Goal: Register for event/course

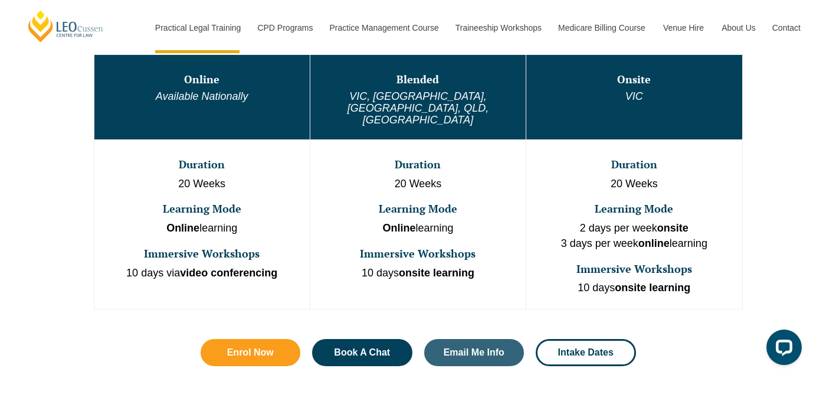
scroll to position [690, 0]
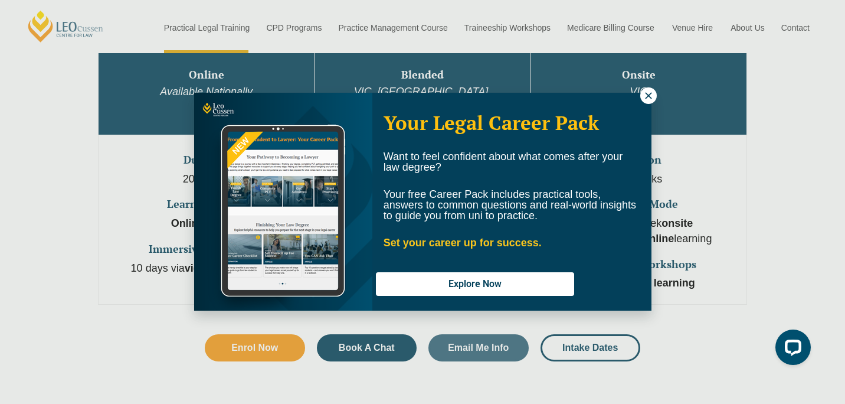
click at [646, 100] on icon at bounding box center [648, 95] width 11 height 11
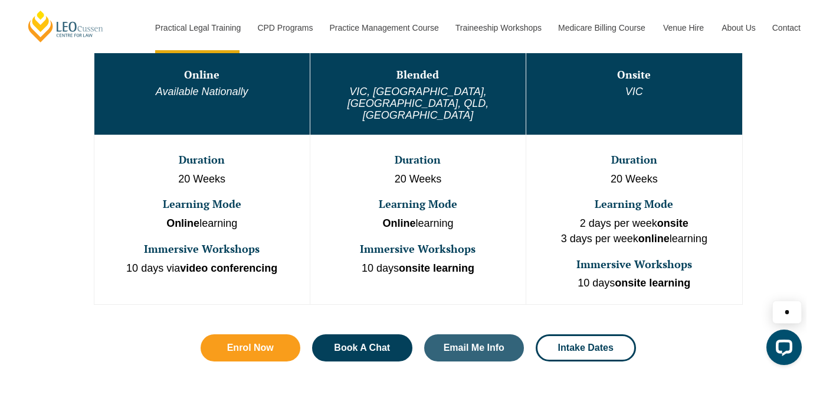
click at [685, 81] on td "Onsite VIC" at bounding box center [635, 92] width 216 height 85
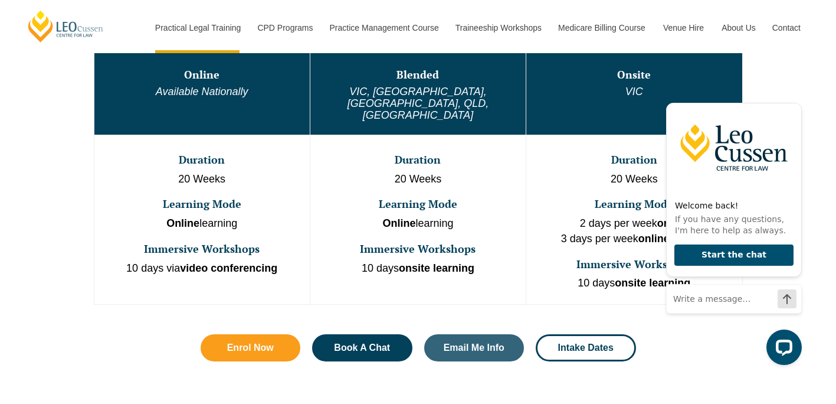
click at [816, 116] on div "One Program. Three Learning Modes. Discover the flexibility of three distinct P…" at bounding box center [418, 165] width 836 height 510
click at [810, 76] on div "One Program. Three Learning Modes. Discover the flexibility of three distinct P…" at bounding box center [418, 165] width 836 height 510
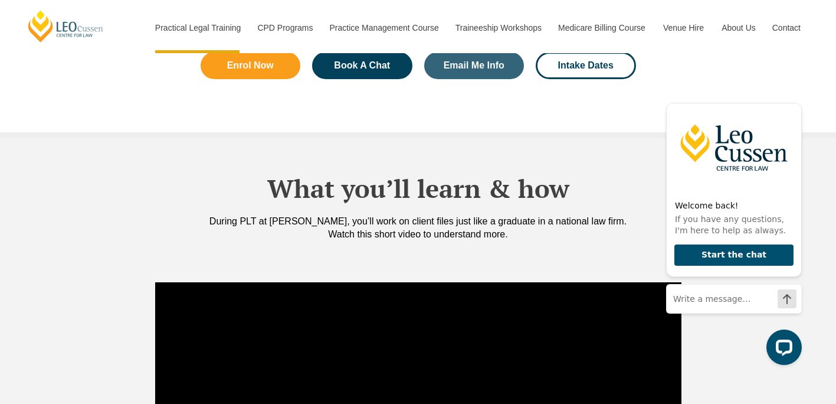
scroll to position [953, 0]
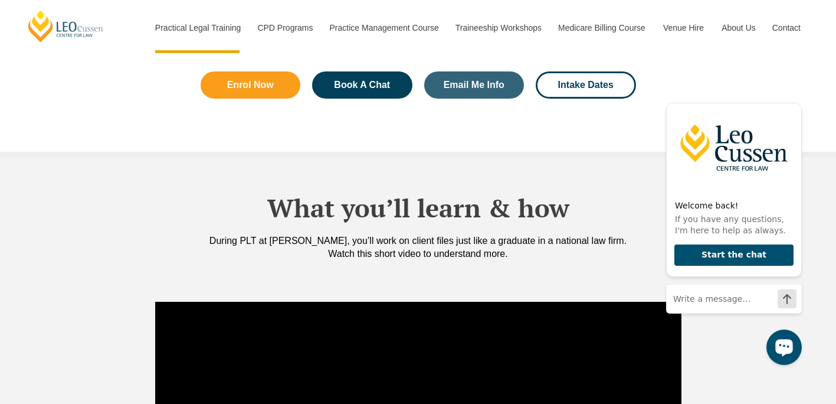
click at [775, 352] on div "Open LiveChat chat widget" at bounding box center [784, 346] width 20 height 20
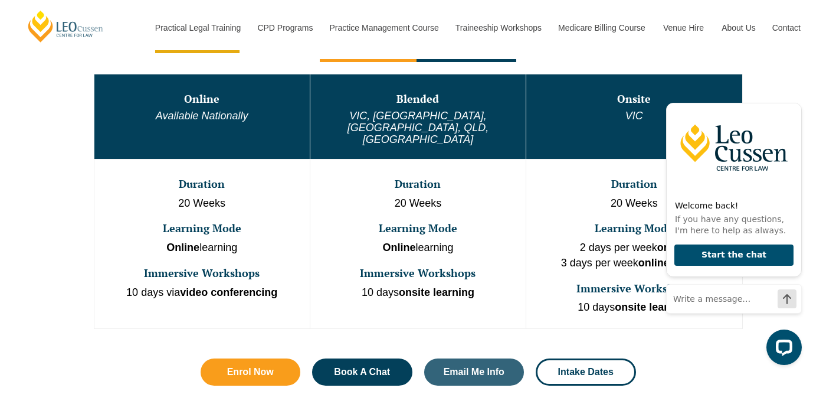
scroll to position [642, 0]
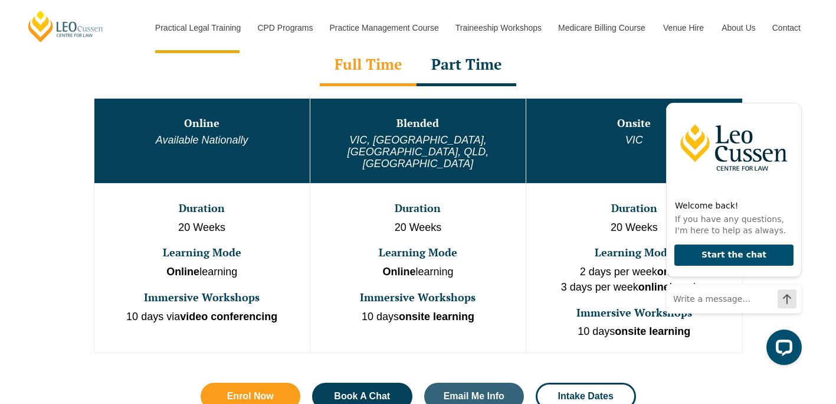
click at [803, 161] on div "Welcome back! If you have any questions, I'm here to help as always. Start the …" at bounding box center [732, 227] width 150 height 293
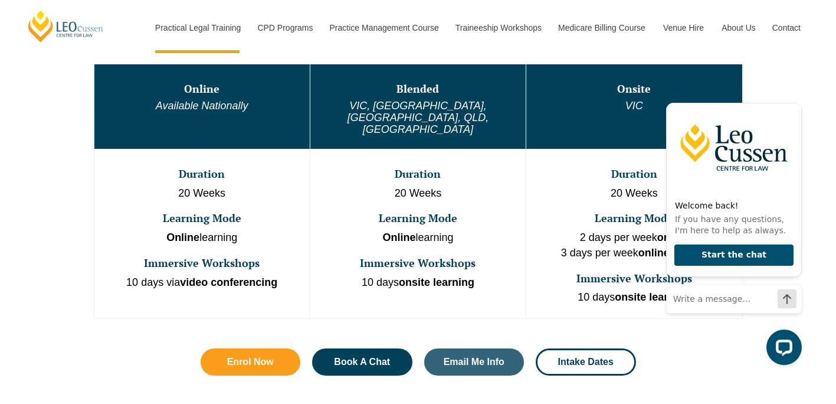
scroll to position [652, 0]
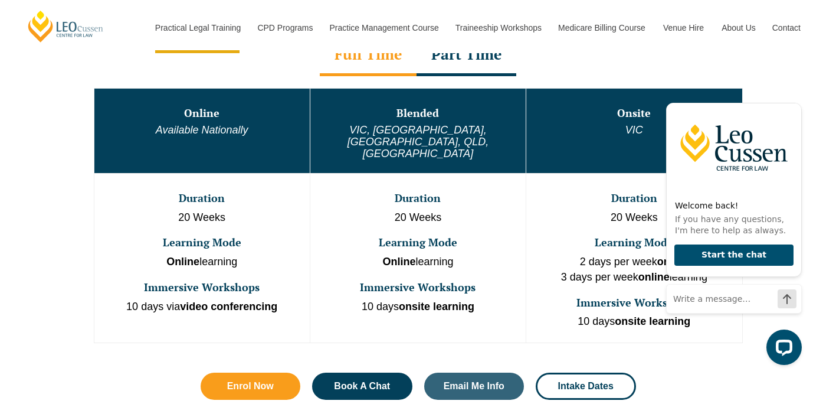
click at [819, 97] on div "One Program. Three Learning Modes. Discover the flexibility of three distinct P…" at bounding box center [418, 204] width 836 height 510
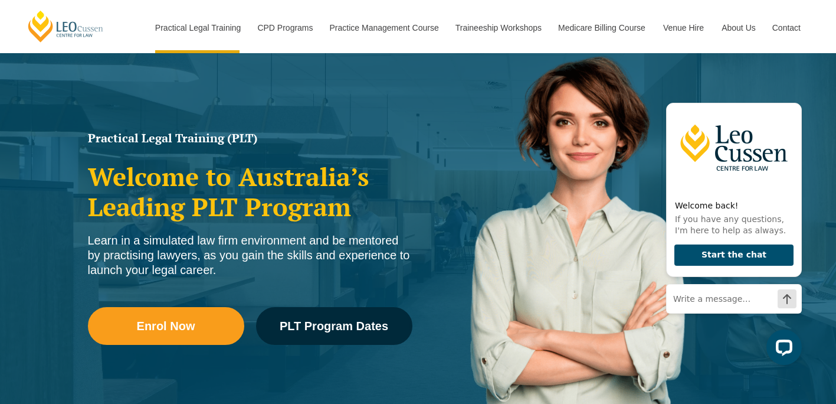
scroll to position [68, 0]
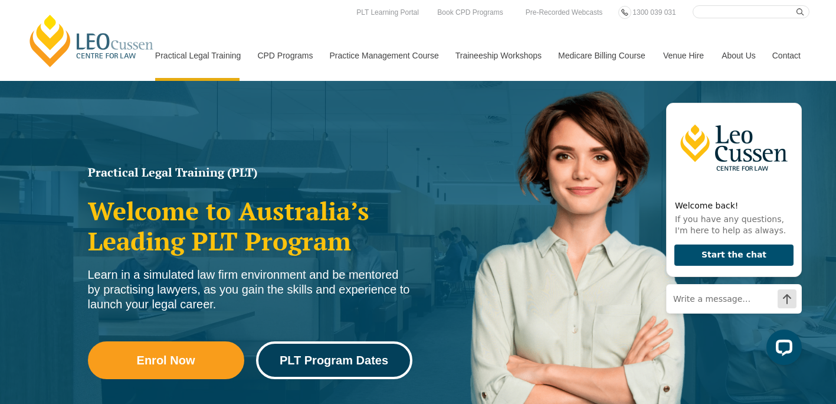
click at [319, 344] on link "PLT Program Dates" at bounding box center [334, 360] width 156 height 38
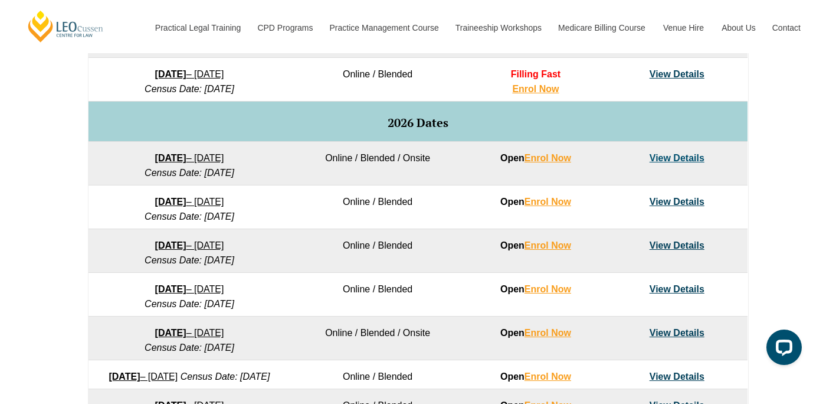
scroll to position [678, 0]
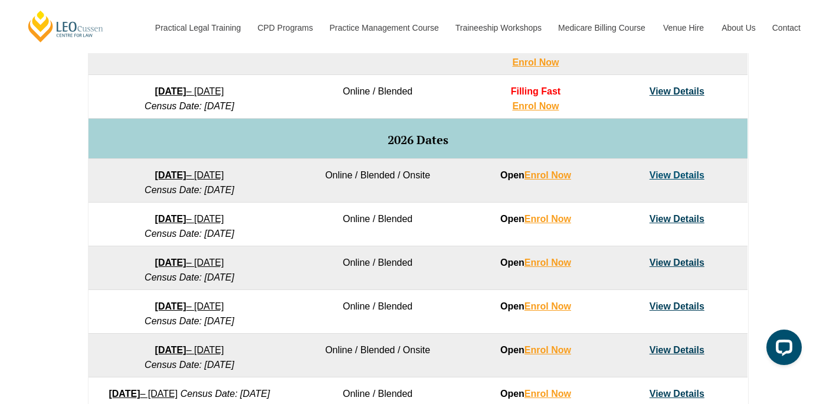
click at [675, 168] on td "View Details" at bounding box center [677, 181] width 141 height 44
click at [684, 177] on link "View Details" at bounding box center [677, 175] width 55 height 10
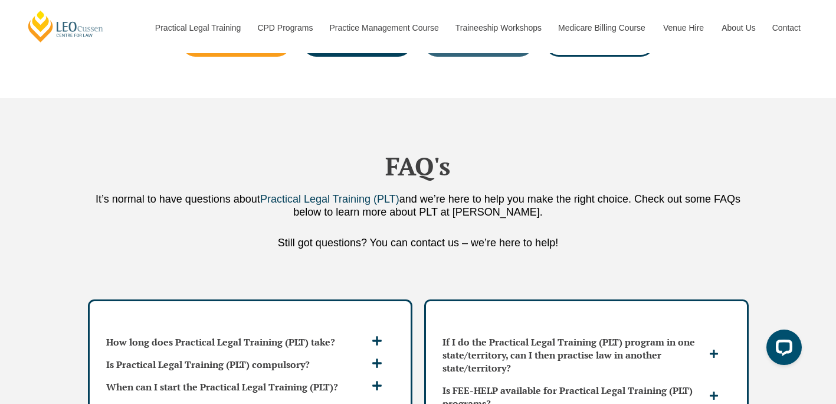
scroll to position [2978, 0]
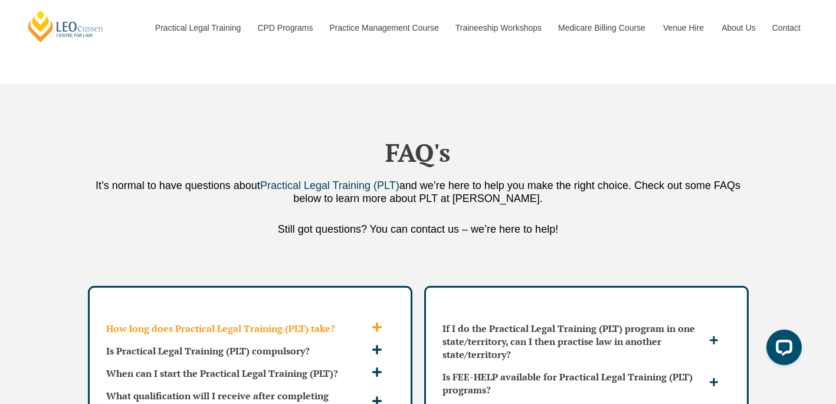
click at [378, 322] on icon at bounding box center [377, 327] width 11 height 11
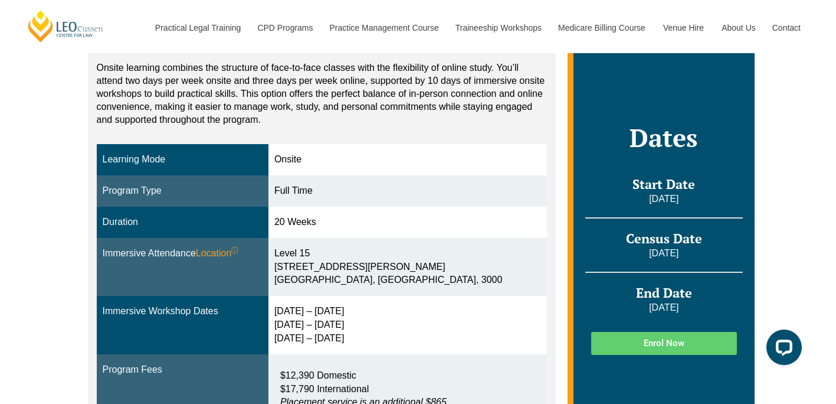
scroll to position [244, 0]
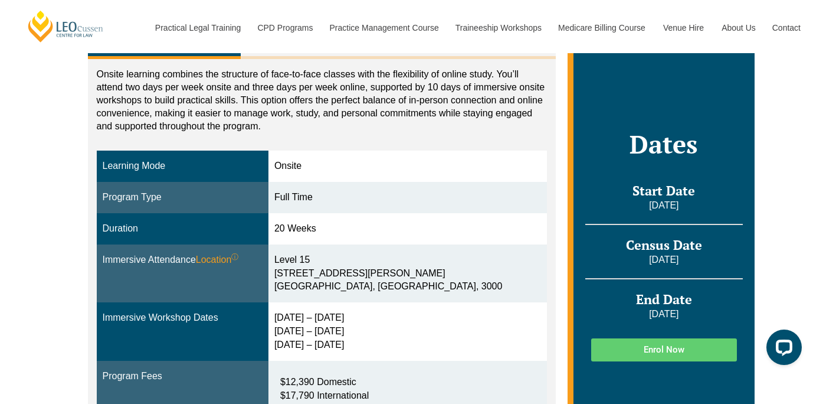
click at [695, 342] on link "Enrol Now" at bounding box center [663, 349] width 145 height 23
